Goal: Task Accomplishment & Management: Use online tool/utility

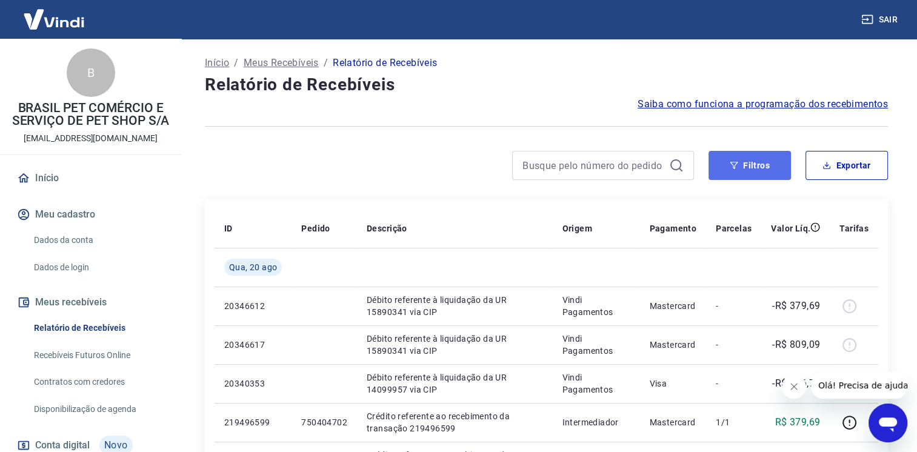
click at [767, 171] on button "Filtros" at bounding box center [750, 165] width 82 height 29
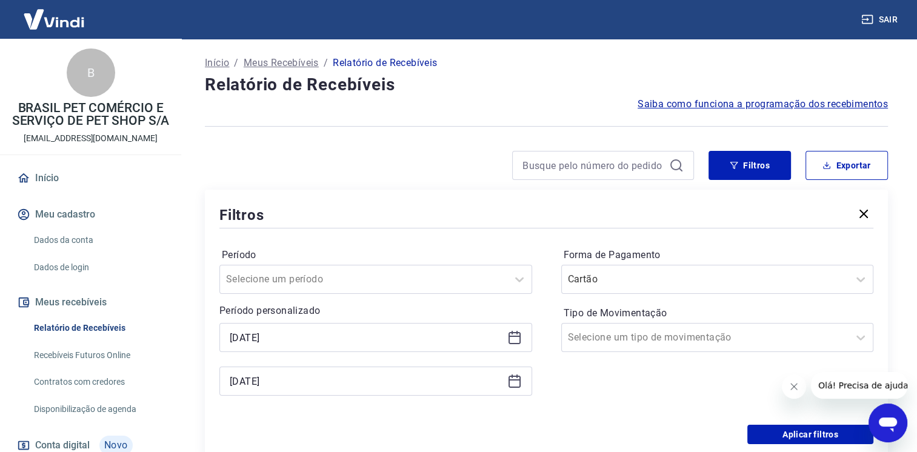
click at [517, 338] on icon at bounding box center [514, 337] width 15 height 15
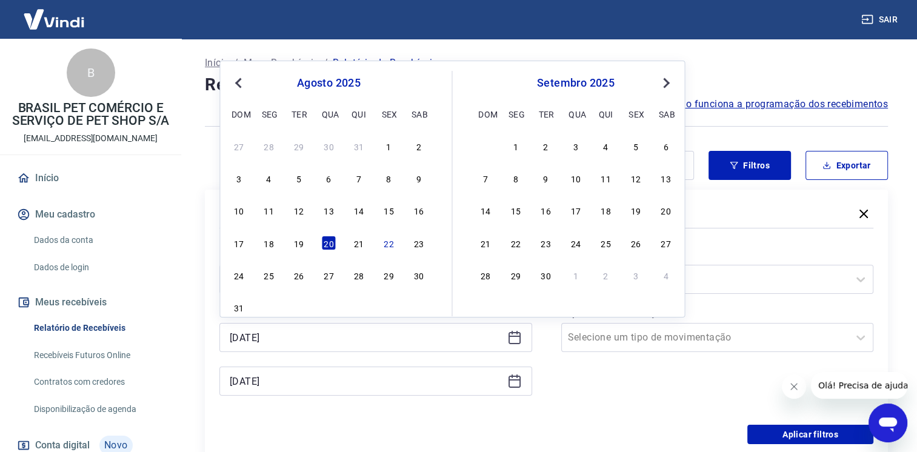
click at [239, 84] on span "Previous Month" at bounding box center [239, 83] width 0 height 14
click at [358, 145] on div "1" at bounding box center [359, 146] width 15 height 15
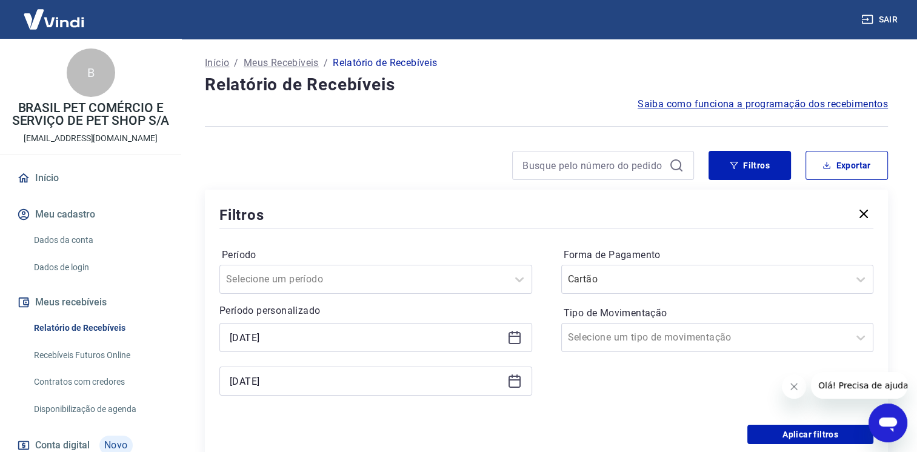
type input "01/05/2025"
click at [517, 387] on icon at bounding box center [514, 381] width 15 height 15
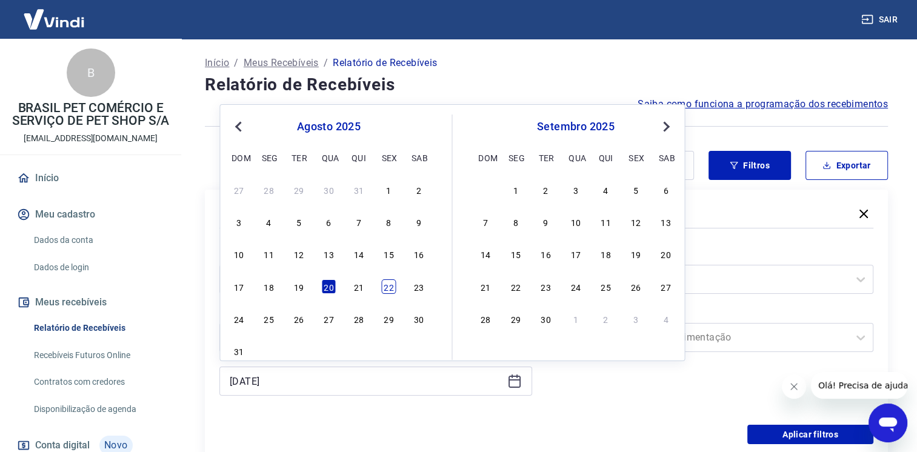
click at [386, 286] on div "22" at bounding box center [388, 286] width 15 height 15
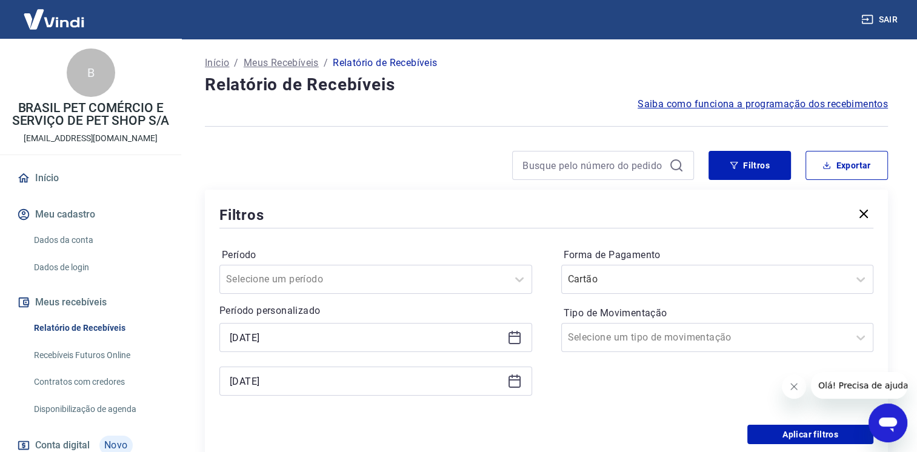
type input "22/08/2025"
click at [635, 288] on div at bounding box center [705, 279] width 275 height 17
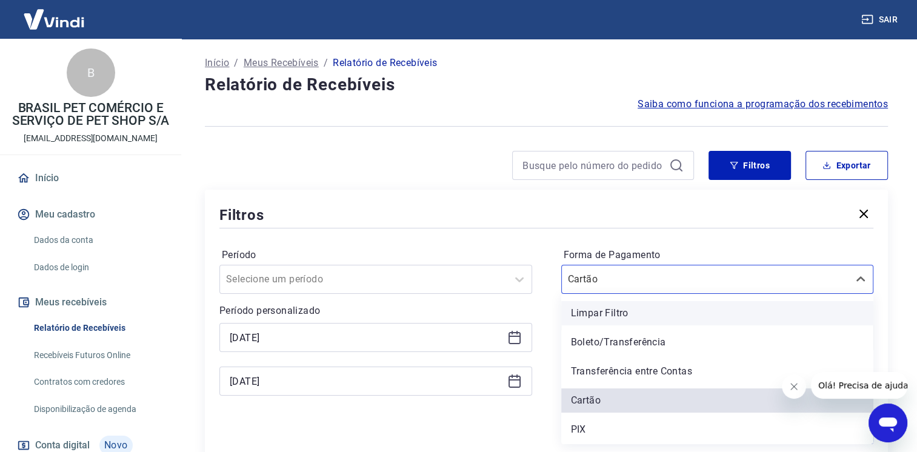
click at [604, 319] on div "Limpar Filtro" at bounding box center [717, 313] width 313 height 24
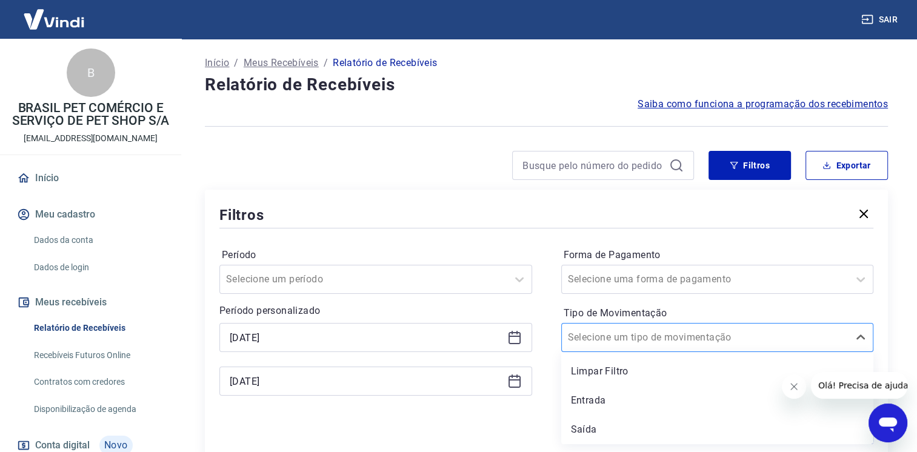
click at [614, 344] on input "Tipo de Movimentação" at bounding box center [629, 337] width 122 height 15
click at [501, 227] on div at bounding box center [546, 228] width 654 height 5
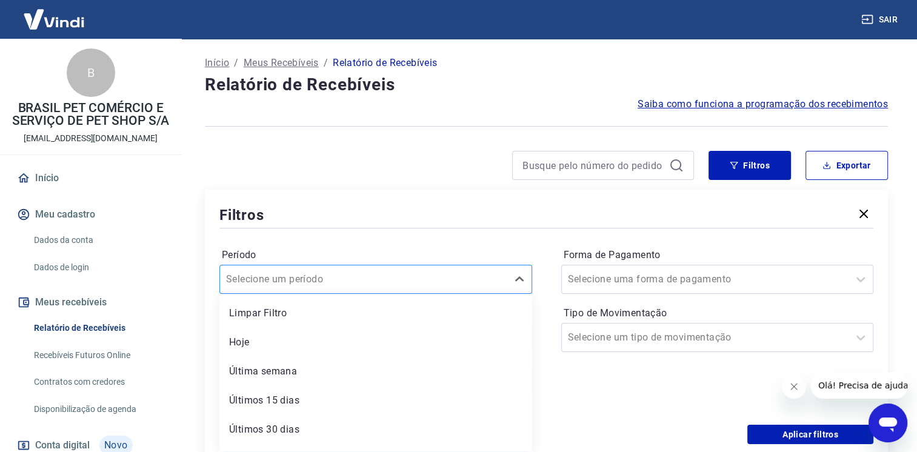
click at [380, 275] on div "option Limpar Filtro focused, 1 of 7. 7 results available. Use Up and Down to c…" at bounding box center [375, 279] width 313 height 29
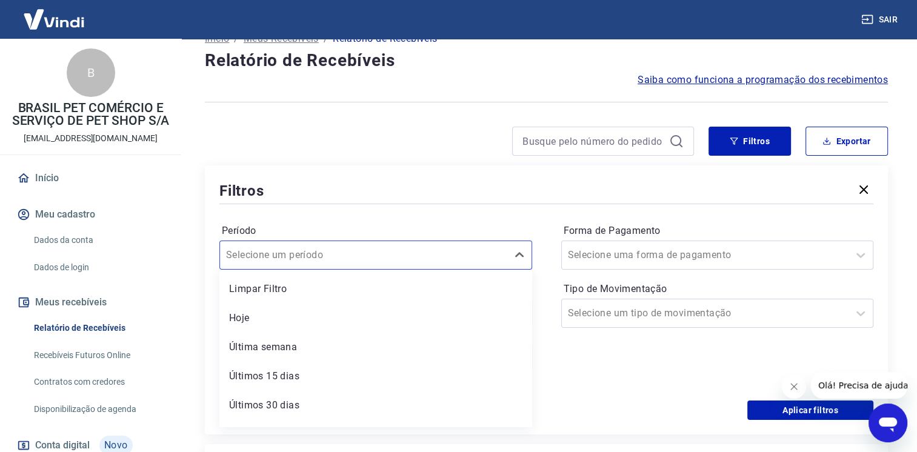
click at [447, 198] on div "Filtros" at bounding box center [546, 190] width 654 height 21
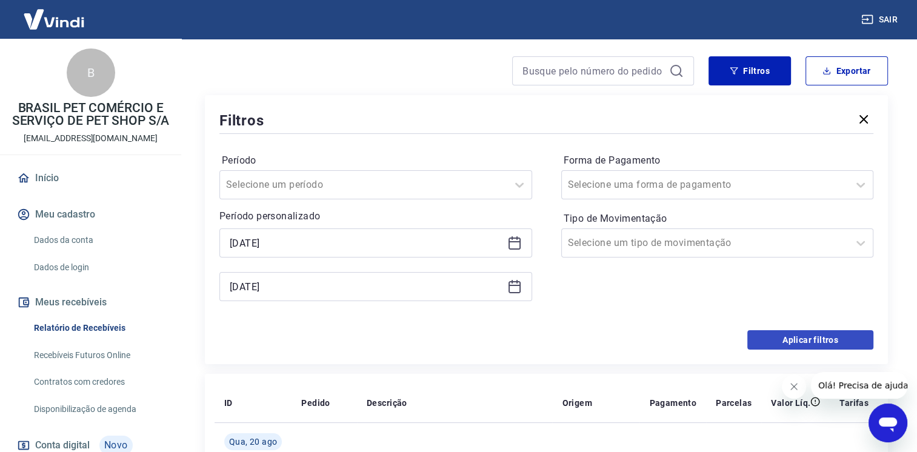
scroll to position [145, 0]
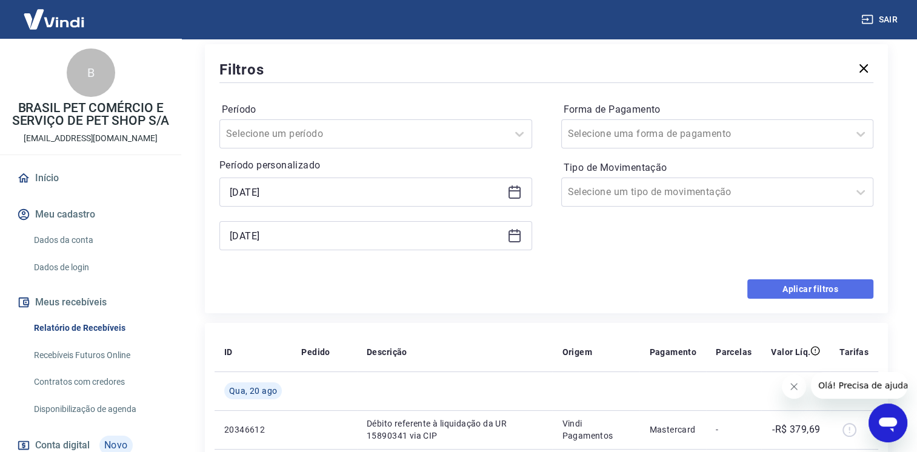
click at [845, 290] on button "Aplicar filtros" at bounding box center [810, 288] width 126 height 19
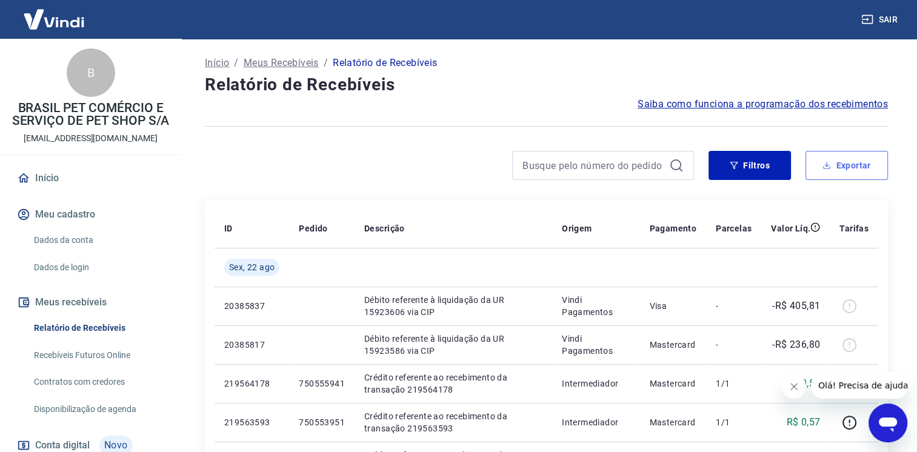
click at [845, 169] on button "Exportar" at bounding box center [847, 165] width 82 height 29
type input "01/05/2025"
type input "22/08/2025"
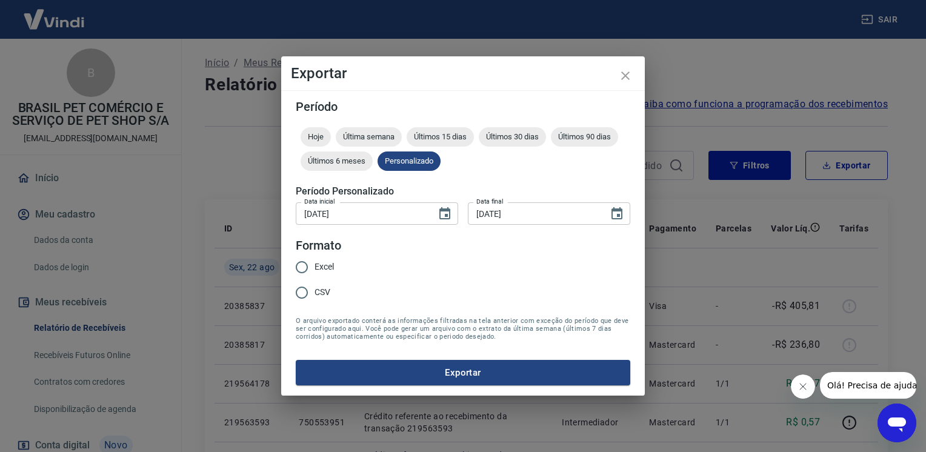
click at [322, 271] on span "Excel" at bounding box center [324, 267] width 19 height 13
click at [315, 271] on input "Excel" at bounding box center [301, 267] width 25 height 25
radio input "true"
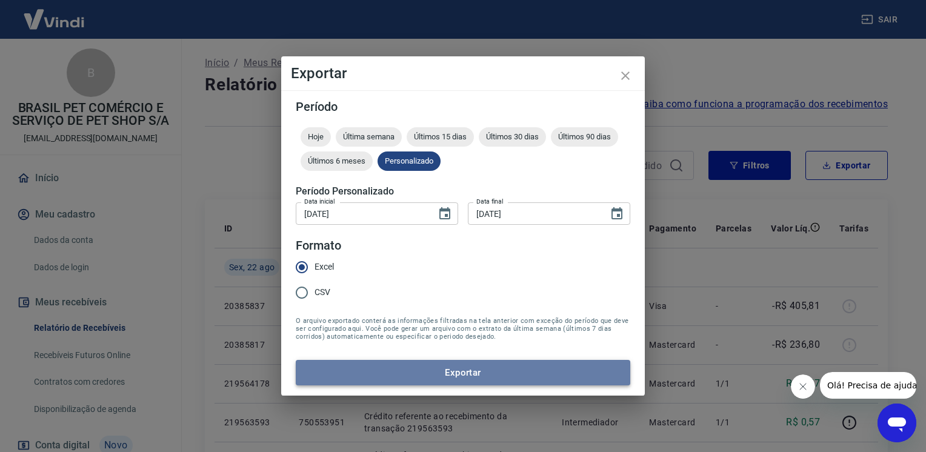
click at [433, 370] on button "Exportar" at bounding box center [463, 372] width 335 height 25
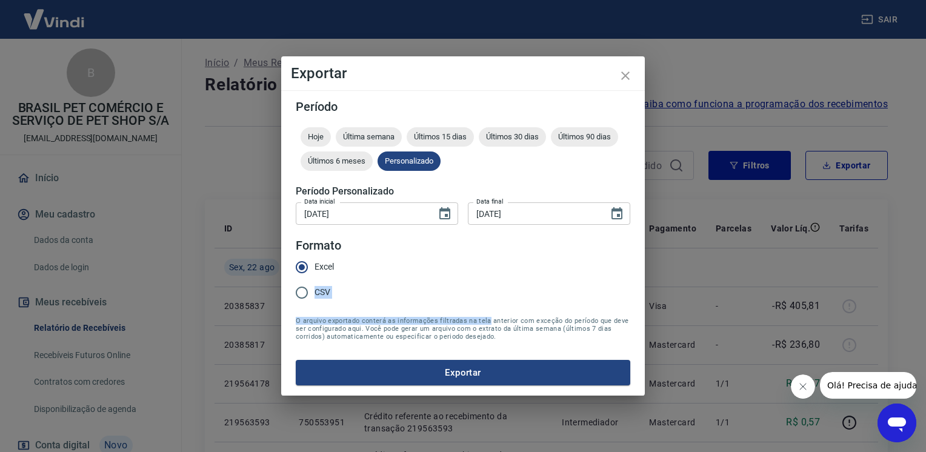
drag, startPoint x: 301, startPoint y: 312, endPoint x: 486, endPoint y: 321, distance: 184.5
click at [486, 321] on form "Período Hoje Última semana Últimos 15 dias Últimos 30 dias Últimos 90 dias Últi…" at bounding box center [463, 243] width 335 height 285
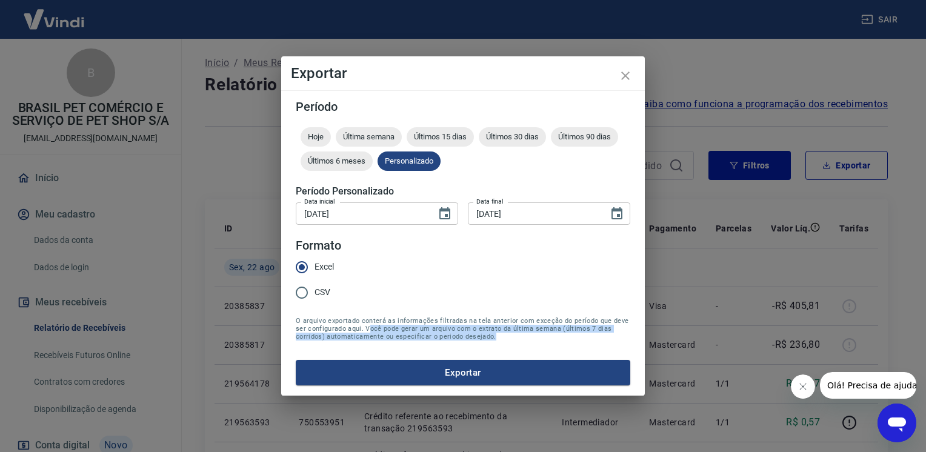
drag, startPoint x: 367, startPoint y: 330, endPoint x: 510, endPoint y: 343, distance: 143.6
click at [510, 343] on form "Período Hoje Última semana Últimos 15 dias Últimos 30 dias Últimos 90 dias Últi…" at bounding box center [463, 243] width 335 height 285
drag, startPoint x: 621, startPoint y: 78, endPoint x: 638, endPoint y: 90, distance: 20.4
click at [621, 78] on icon "close" at bounding box center [625, 76] width 15 height 15
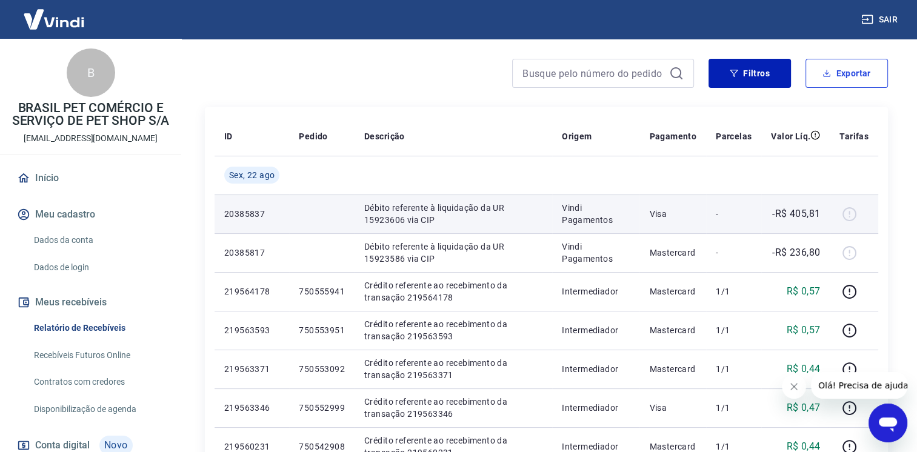
scroll to position [121, 0]
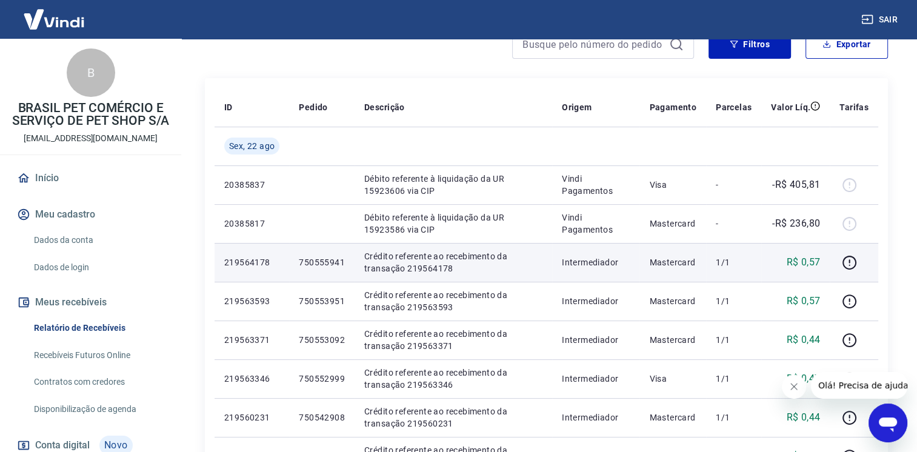
click at [255, 263] on p "219564178" at bounding box center [251, 262] width 55 height 12
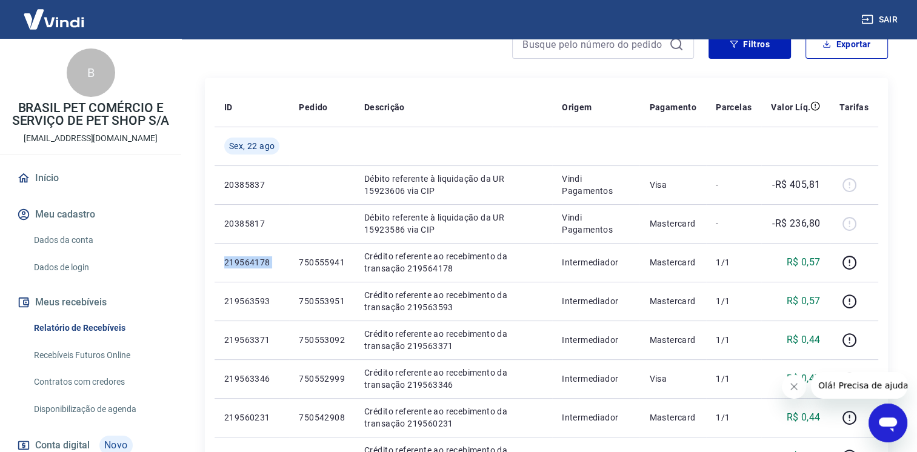
copy p "219564178"
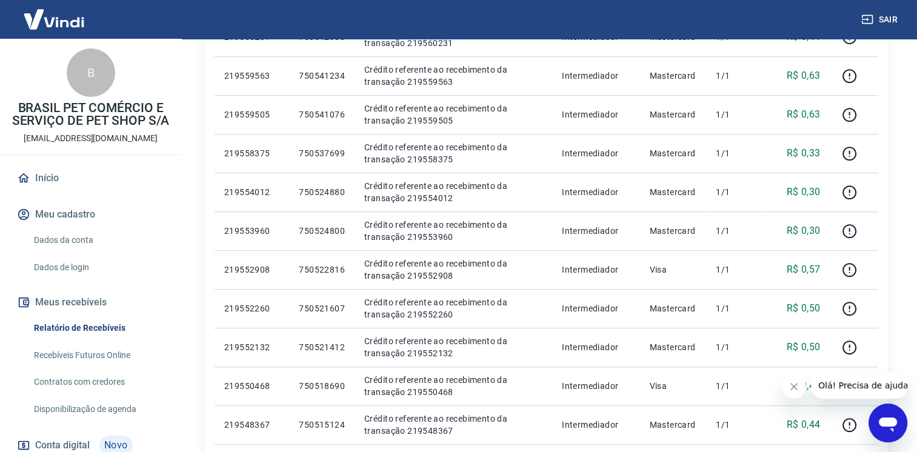
scroll to position [485, 0]
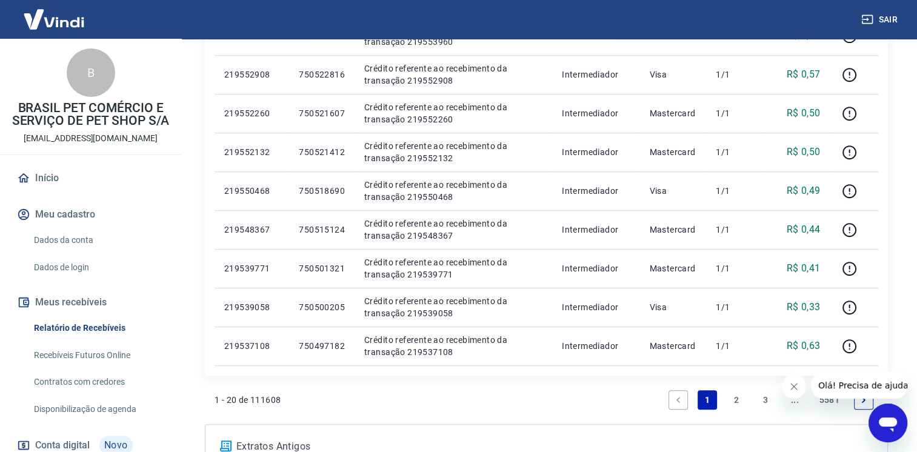
scroll to position [788, 0]
